Goal: Information Seeking & Learning: Learn about a topic

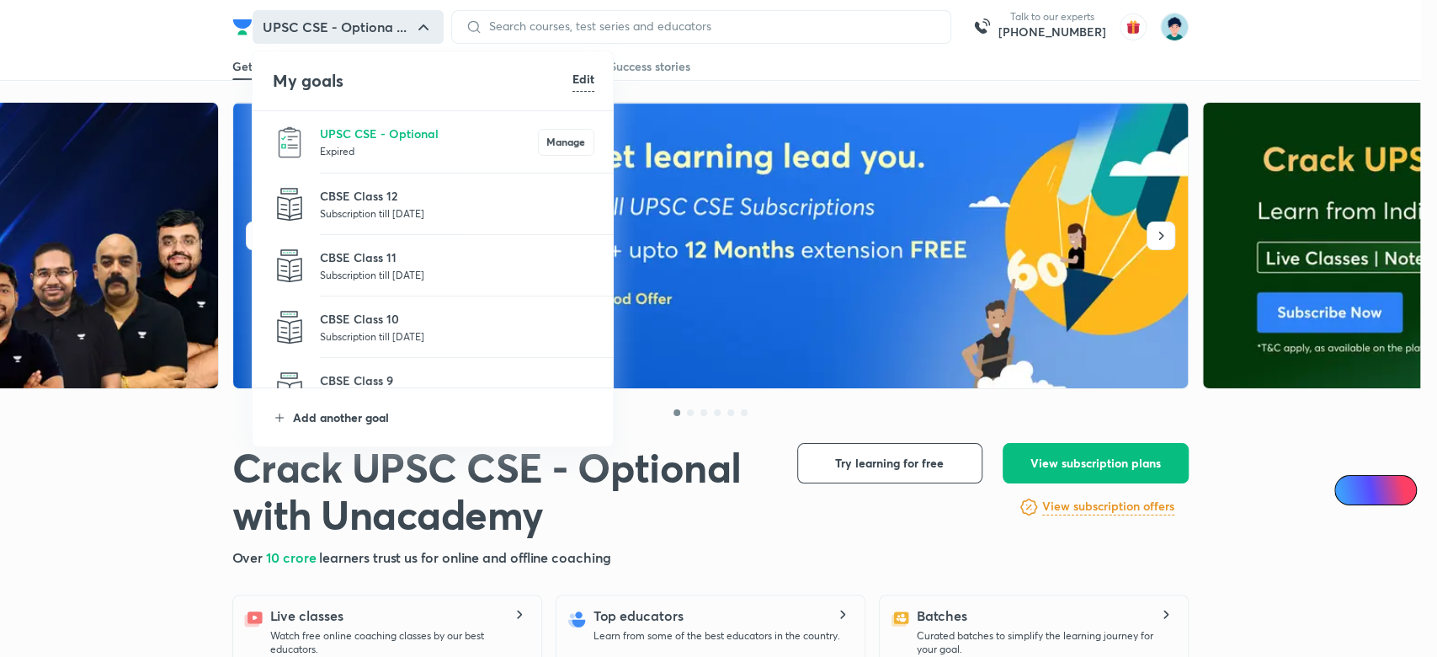
click at [377, 414] on p "Add another goal" at bounding box center [443, 417] width 301 height 18
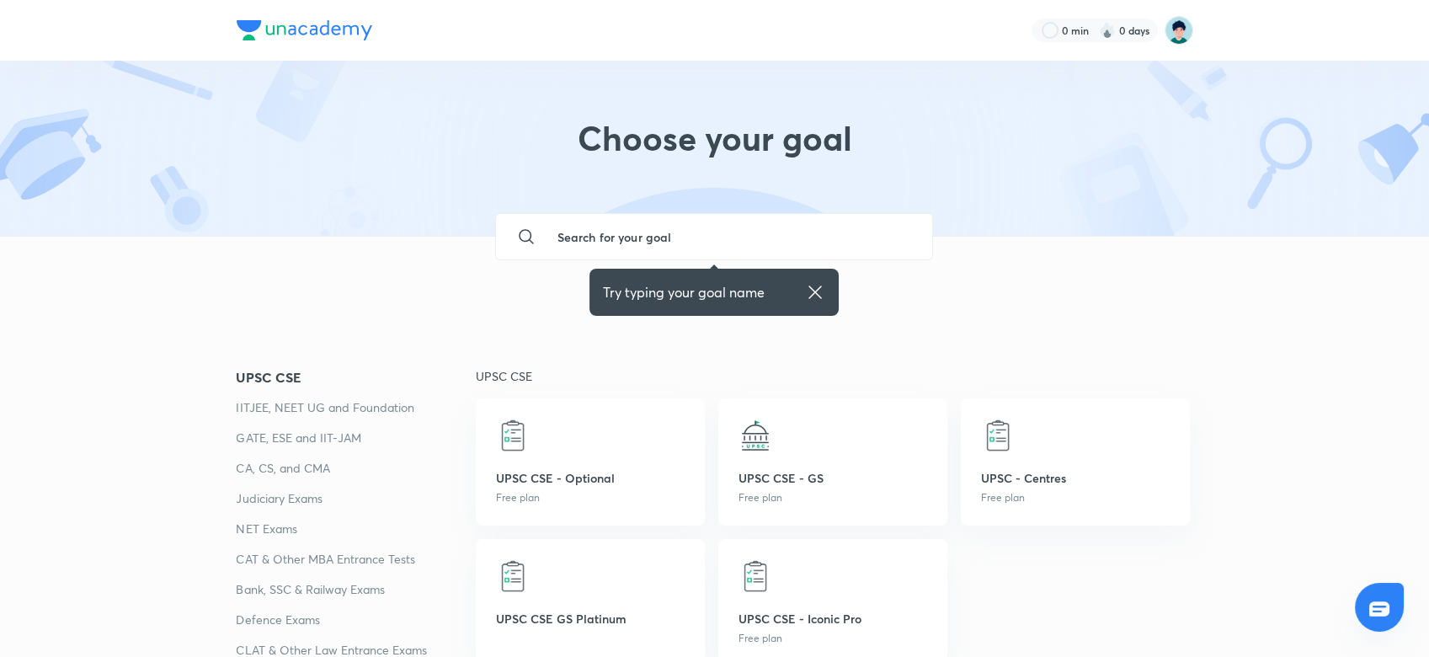
click at [311, 413] on p "IITJEE, NEET UG and Foundation" at bounding box center [356, 407] width 239 height 20
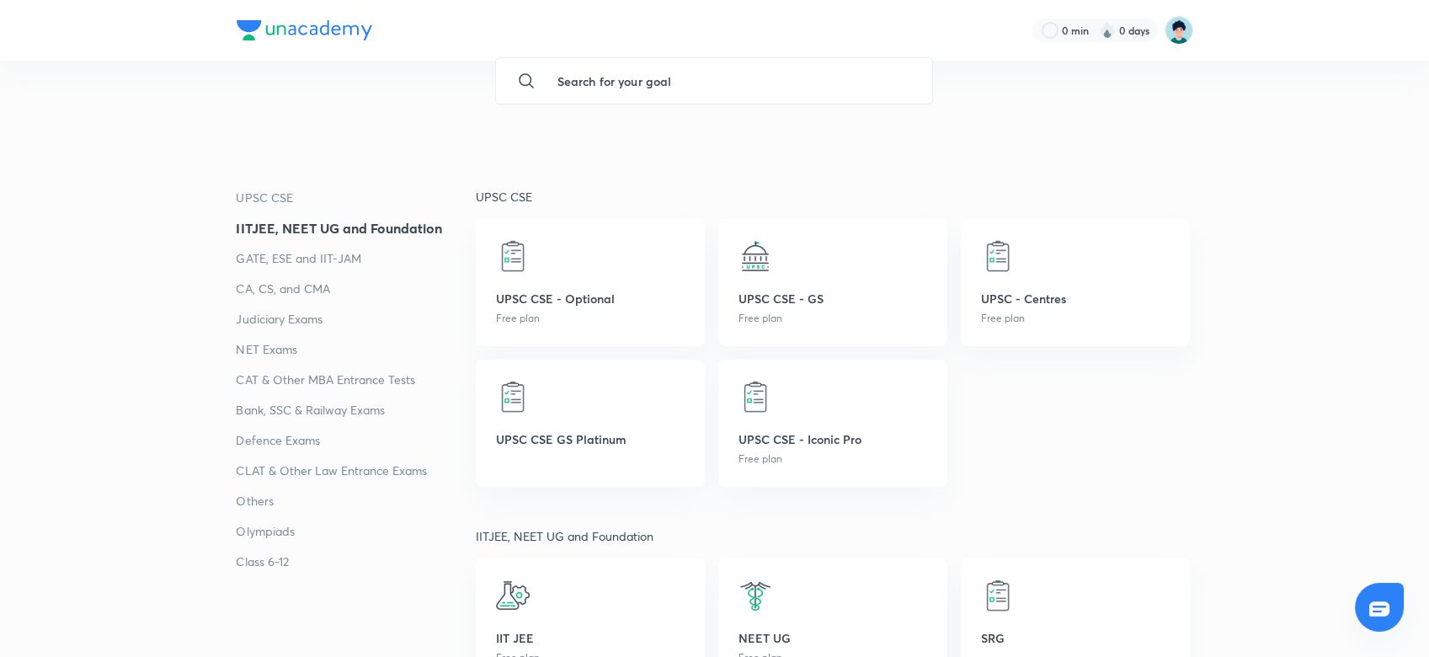
scroll to position [338, 0]
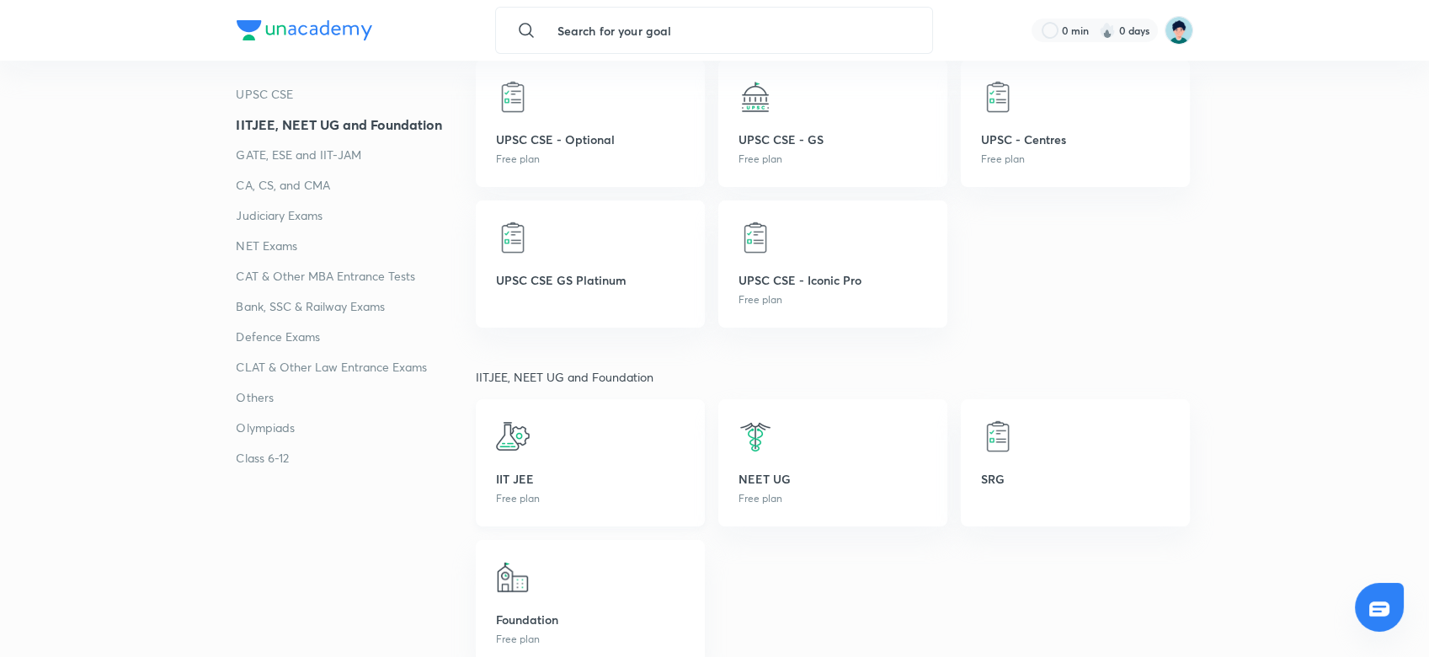
click at [538, 475] on p "IIT JEE" at bounding box center [590, 479] width 189 height 18
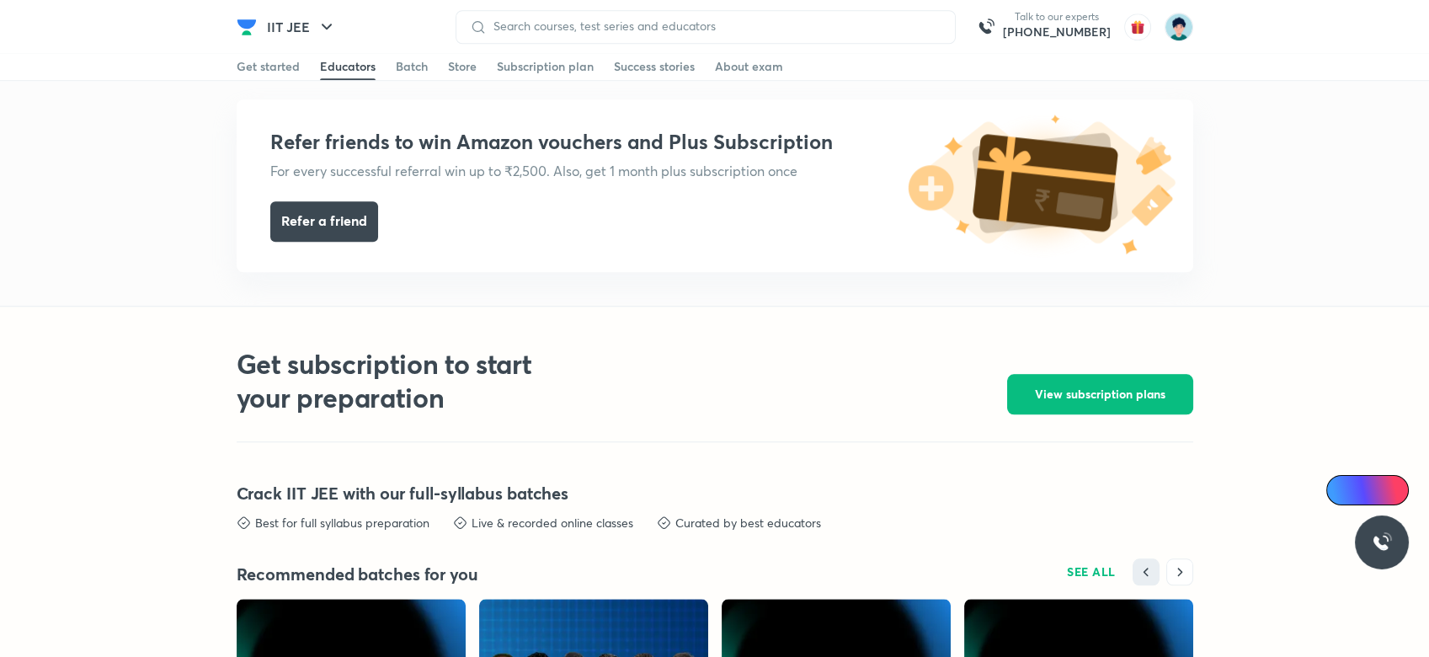
scroll to position [4025, 0]
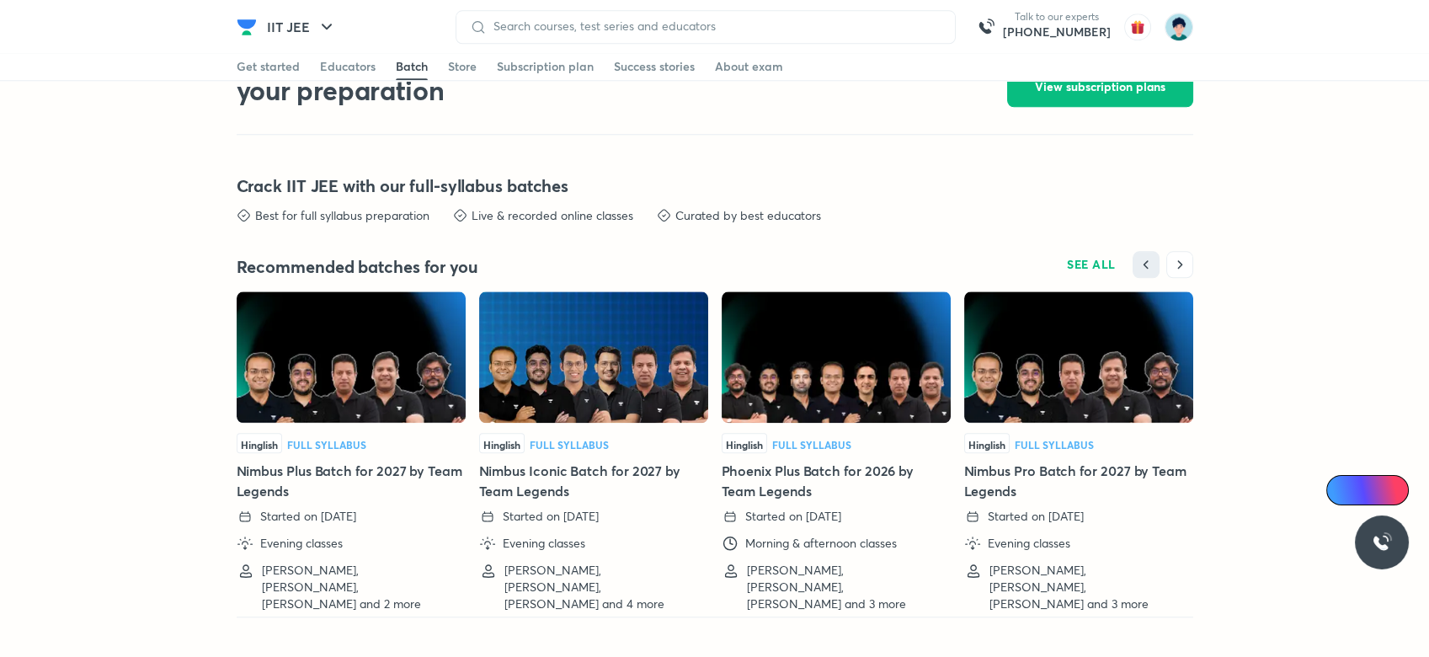
scroll to position [3755, 0]
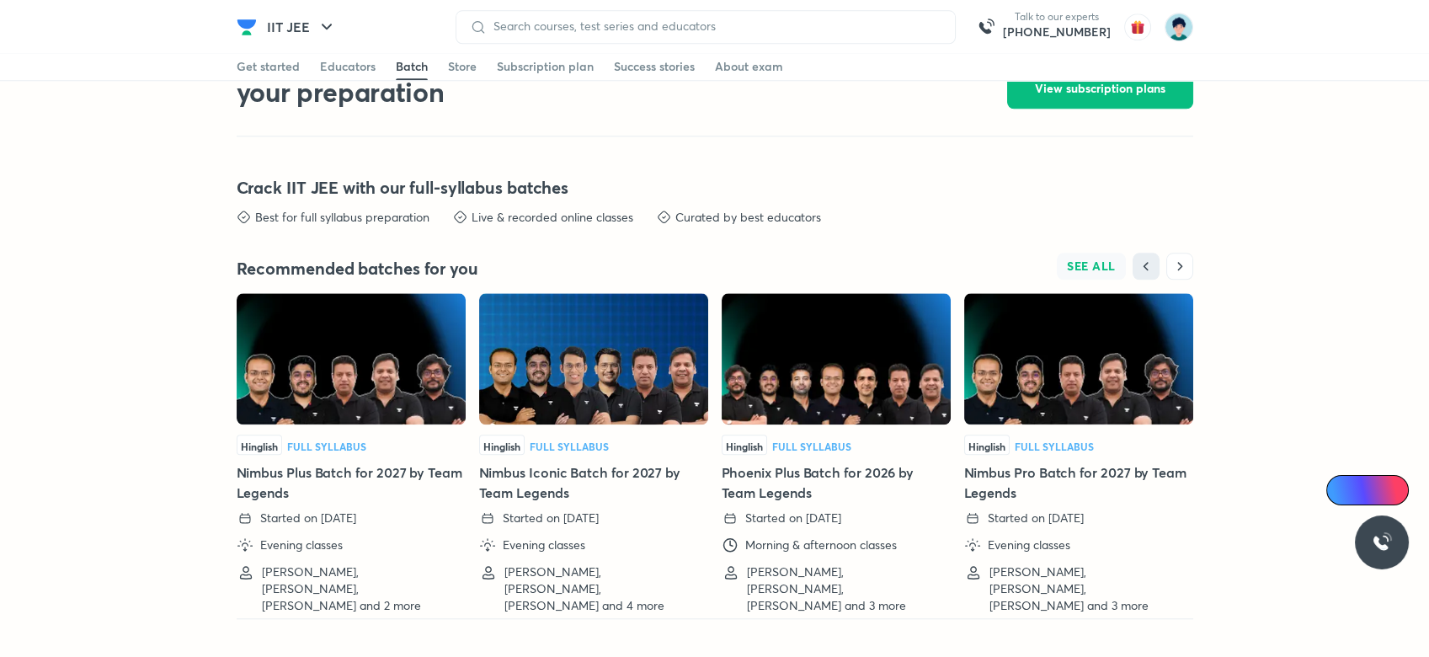
click at [1098, 260] on span "SEE ALL" at bounding box center [1091, 266] width 49 height 12
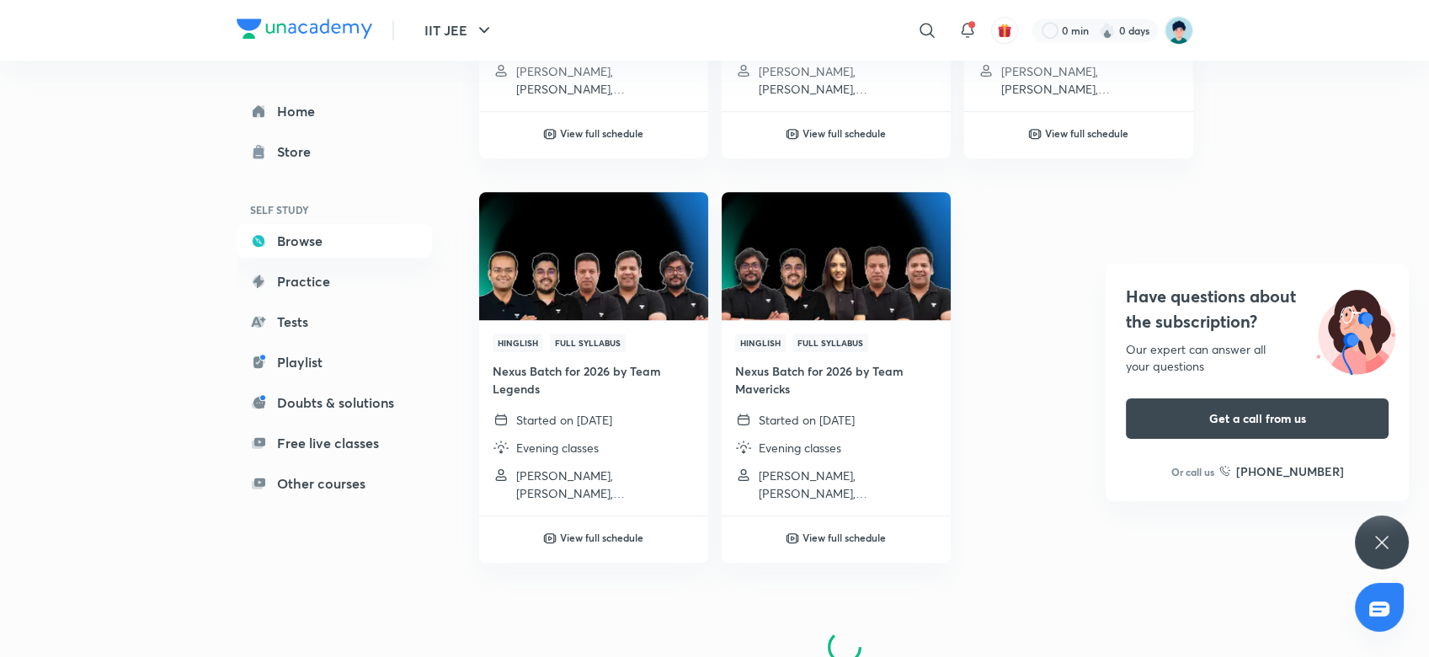
scroll to position [2546, 0]
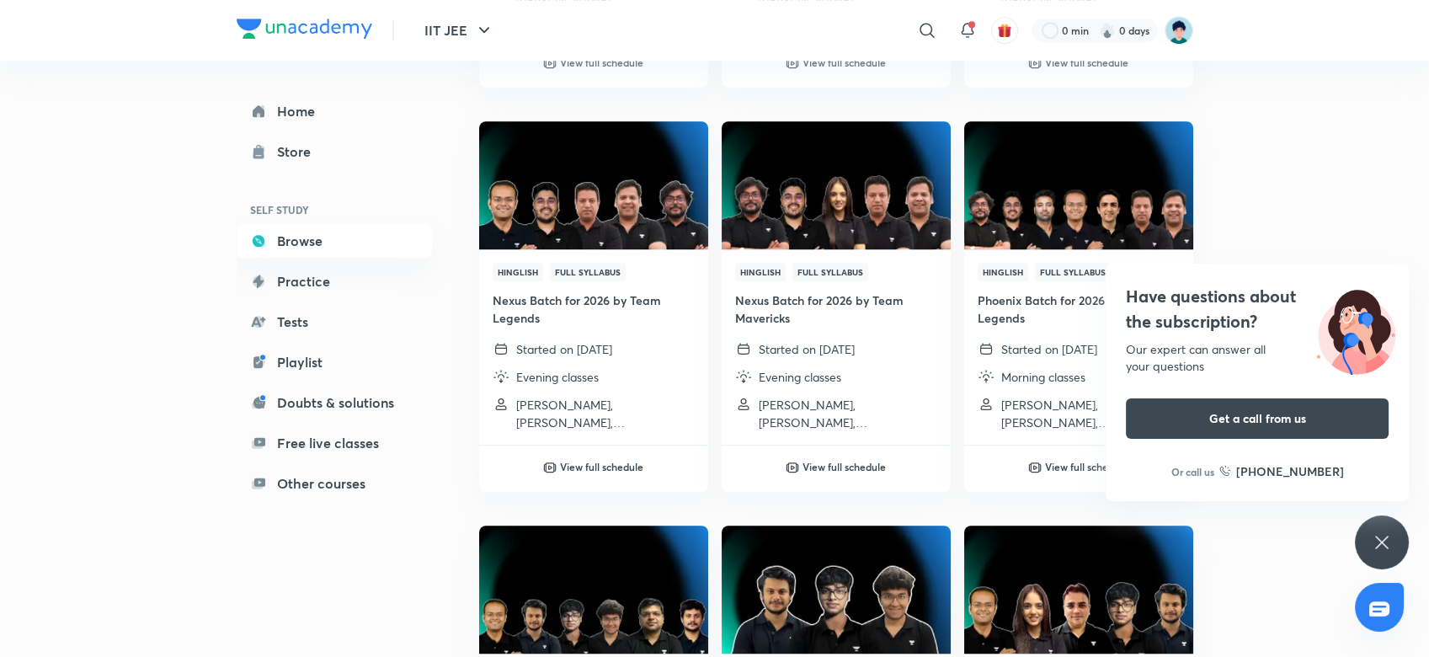
click at [1377, 533] on icon at bounding box center [1382, 542] width 20 height 20
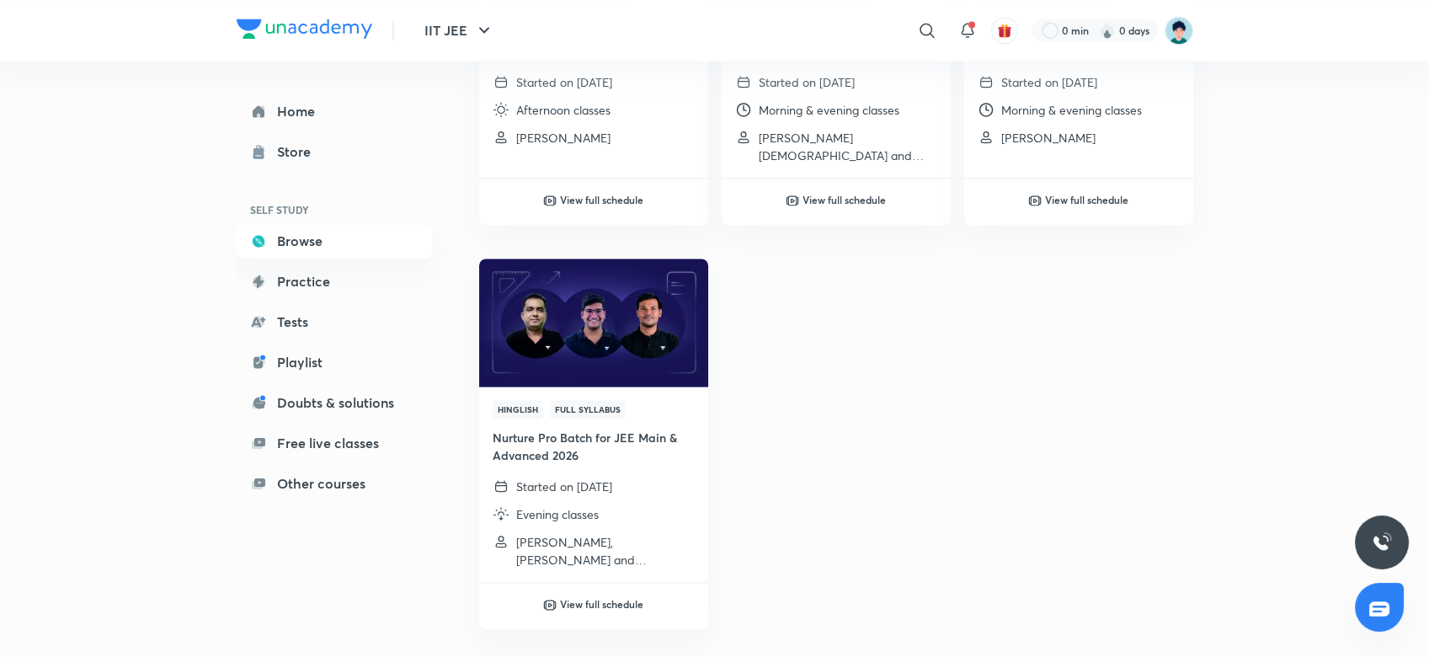
scroll to position [5225, 0]
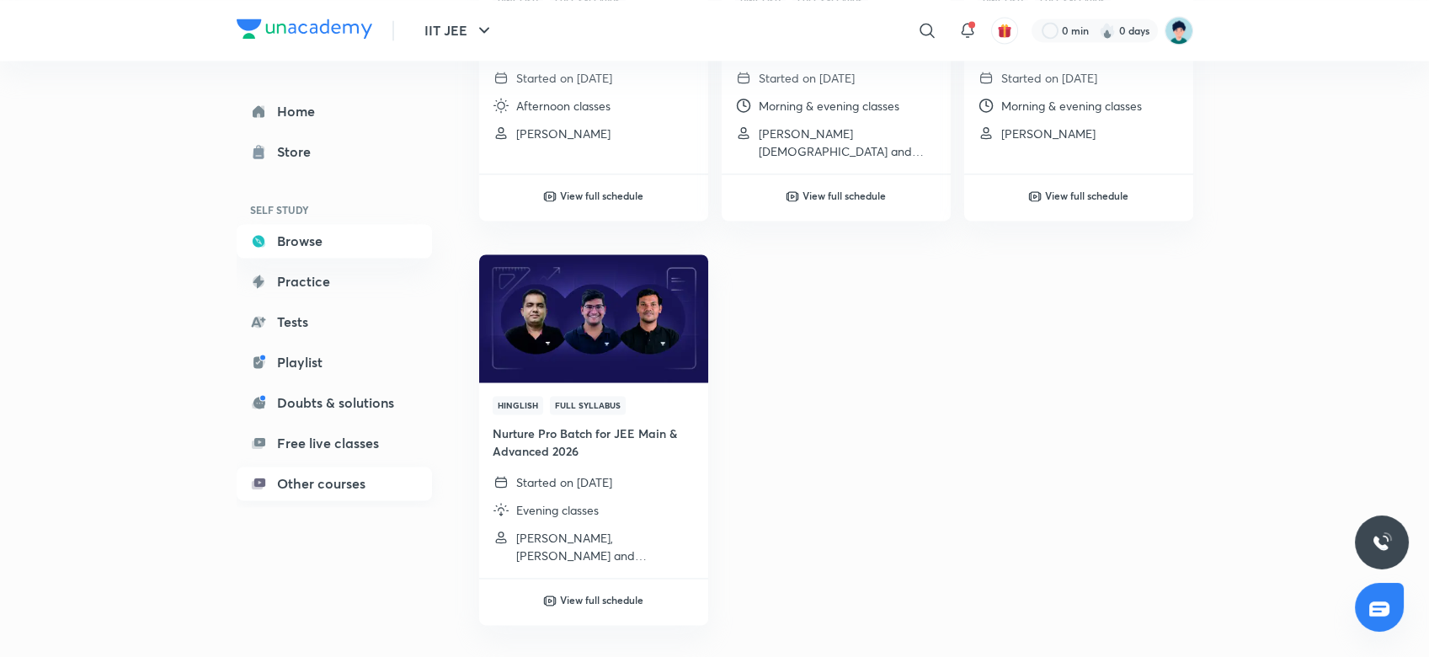
click at [329, 474] on link "Other courses" at bounding box center [334, 483] width 195 height 34
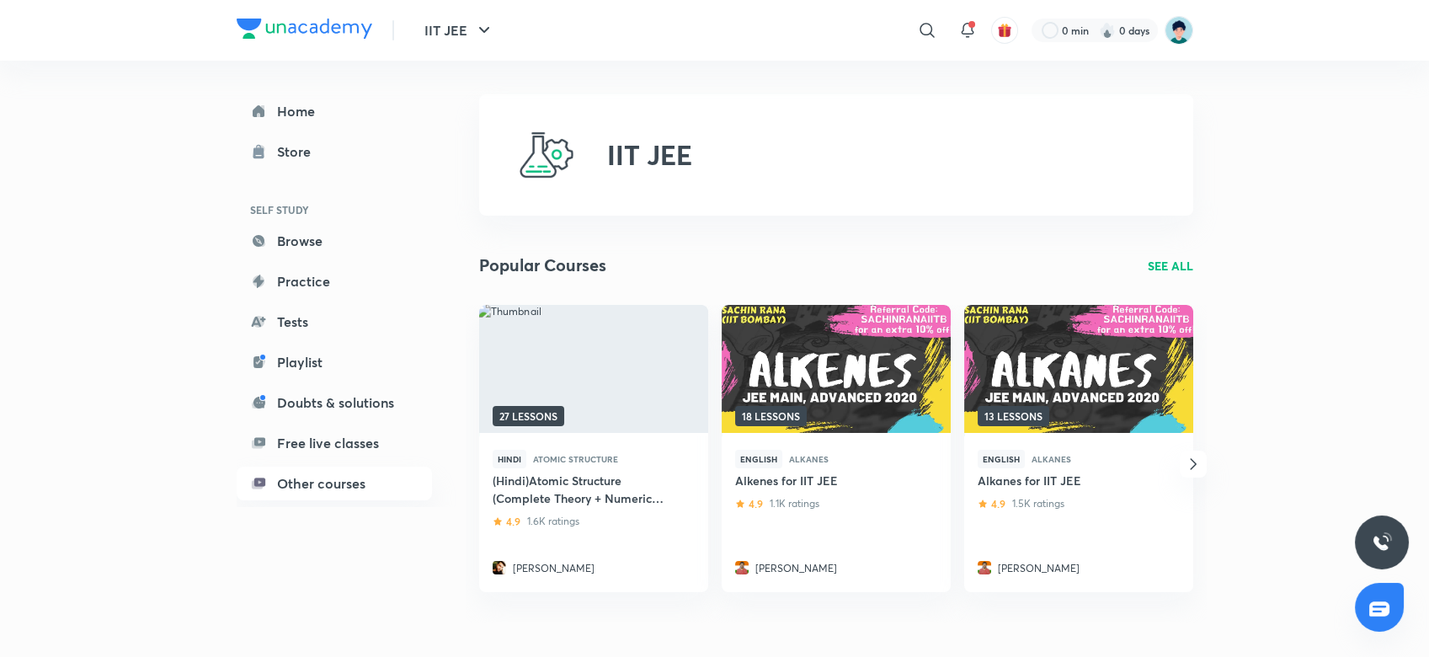
click at [1351, 307] on div "IIT JEE ​ 0 min 0 days Home Store SELF STUDY Browse Practice Tests Playlist Dou…" at bounding box center [714, 568] width 1429 height 1136
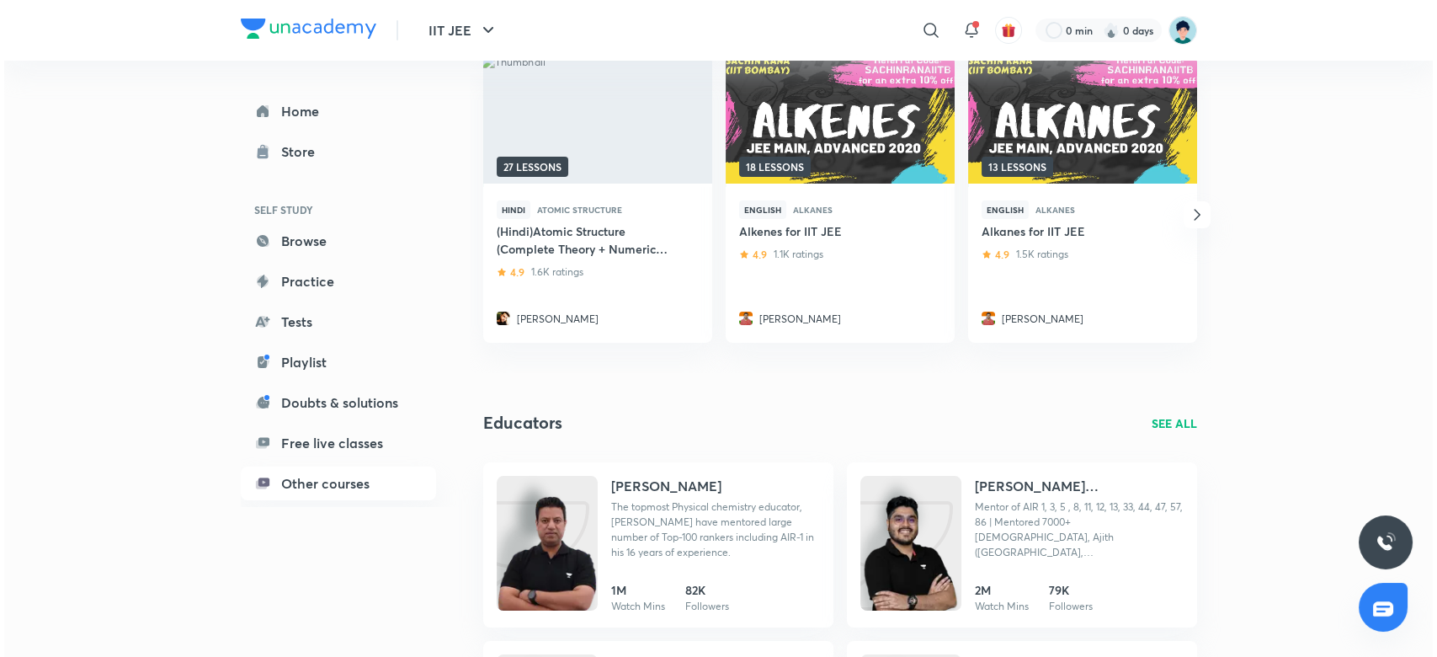
scroll to position [478, 0]
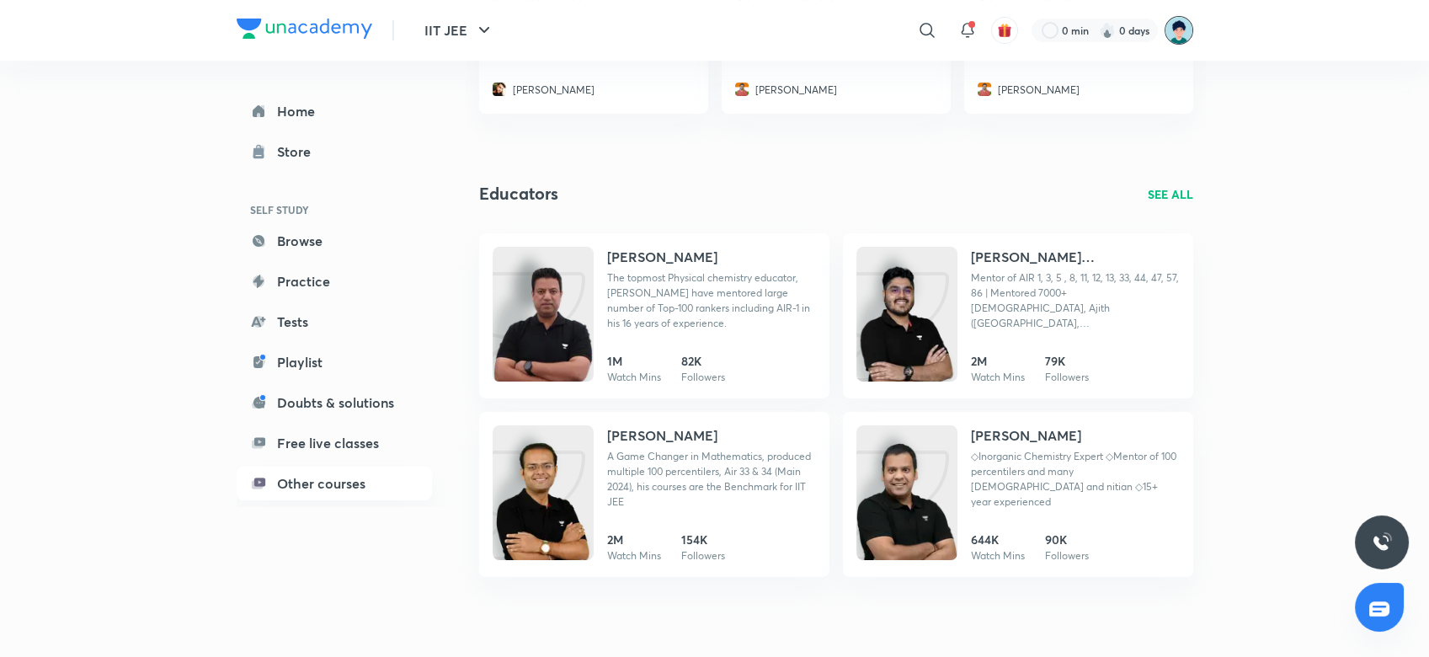
click at [1182, 32] on img at bounding box center [1178, 30] width 29 height 29
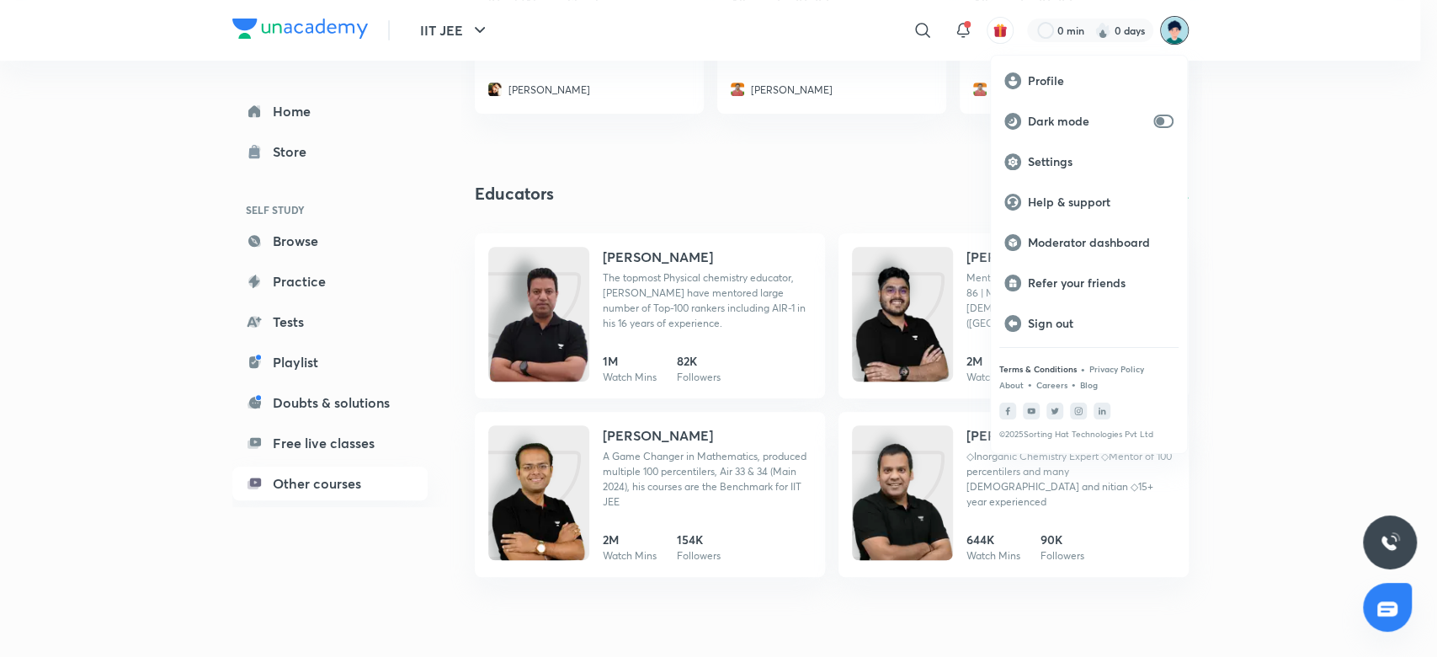
click at [1040, 364] on p "Terms & Conditions" at bounding box center [1037, 369] width 77 height 10
